Goal: Navigation & Orientation: Find specific page/section

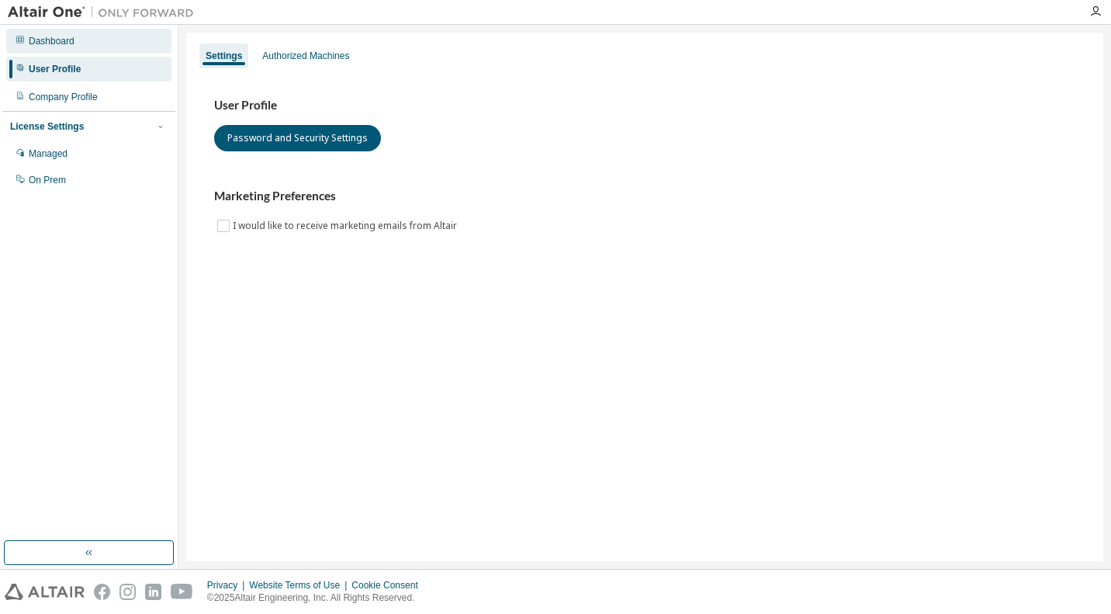
click at [53, 42] on div "Dashboard" at bounding box center [52, 41] width 46 height 12
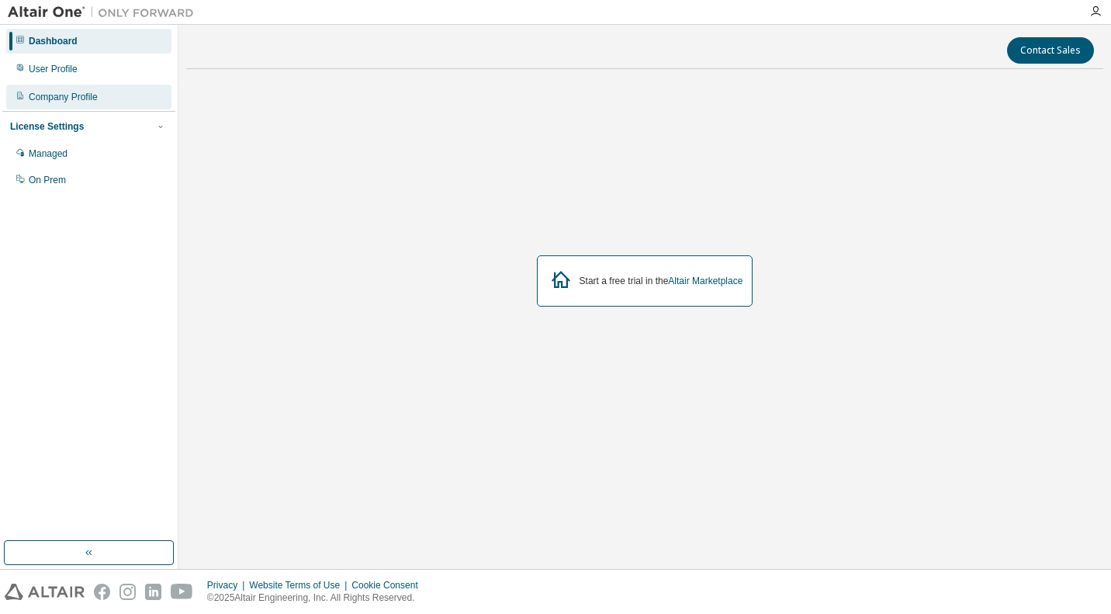
click at [70, 88] on div "Company Profile" at bounding box center [88, 97] width 165 height 25
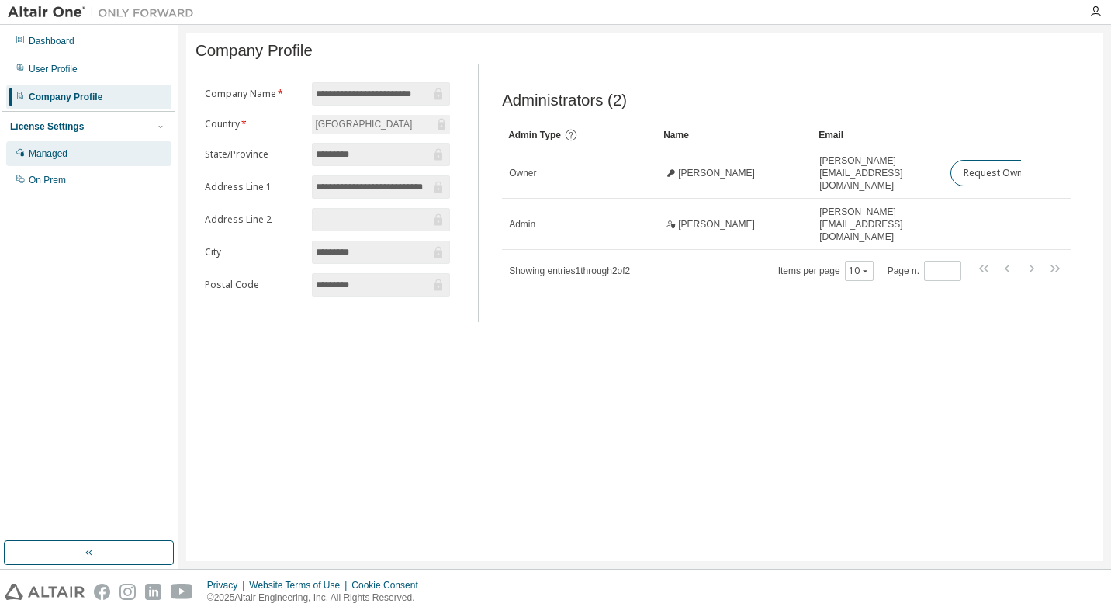
click at [102, 146] on div "Managed" at bounding box center [88, 153] width 165 height 25
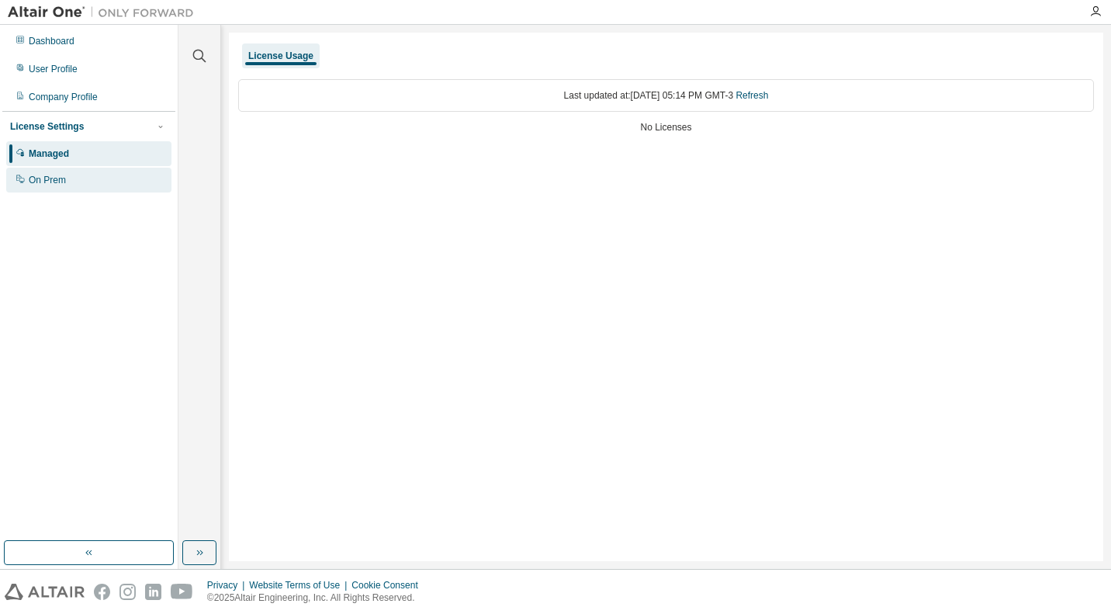
click at [109, 176] on div "On Prem" at bounding box center [88, 180] width 165 height 25
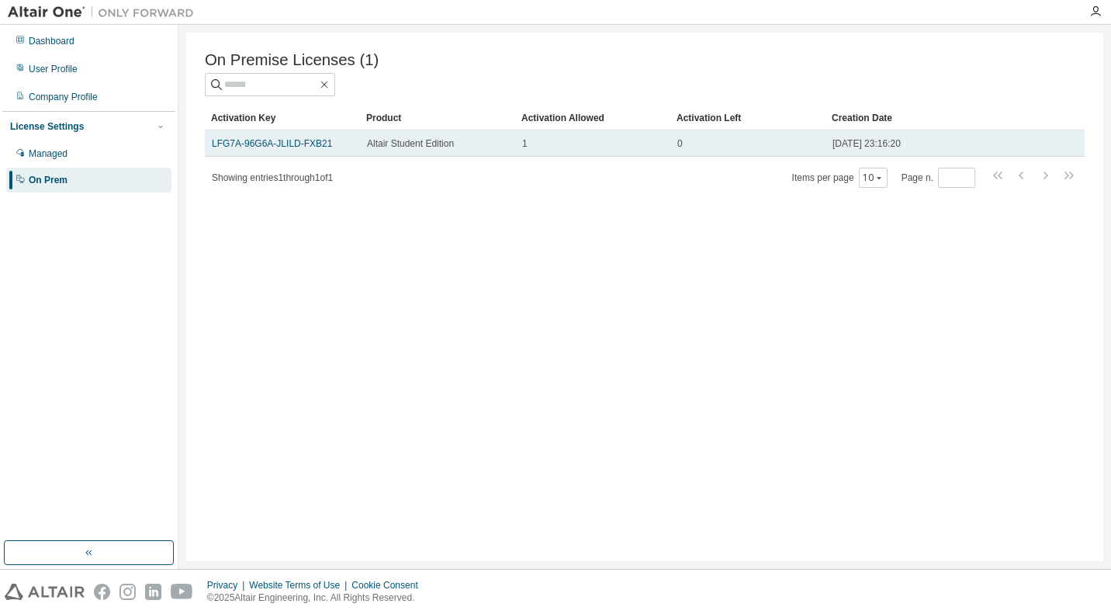
click at [462, 142] on div "Altair Student Edition" at bounding box center [437, 143] width 141 height 12
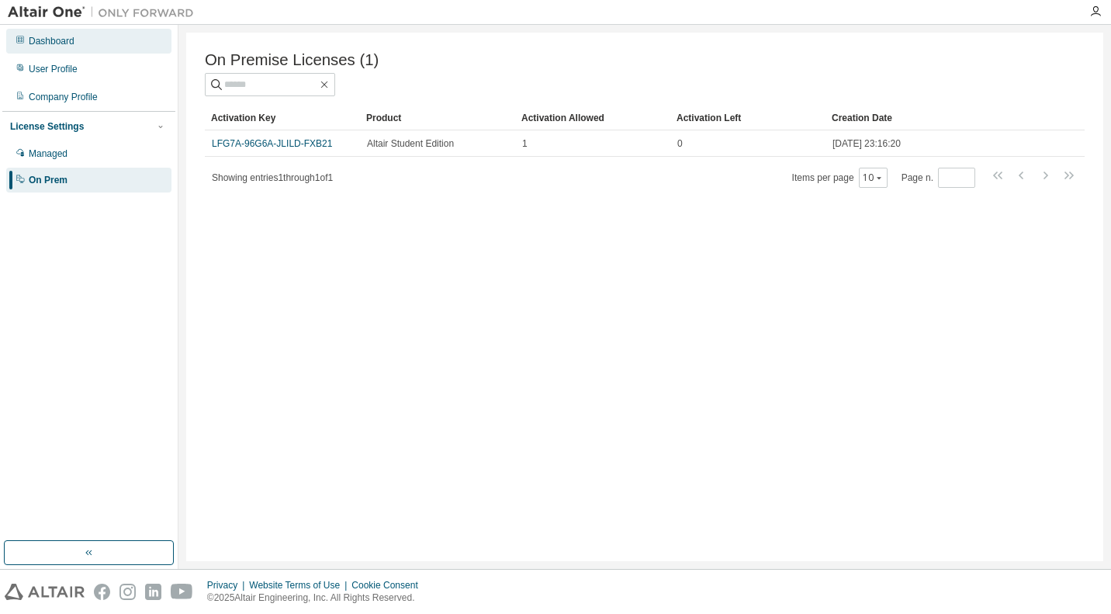
click at [88, 33] on div "Dashboard" at bounding box center [88, 41] width 165 height 25
